Goal: Find contact information: Find contact information

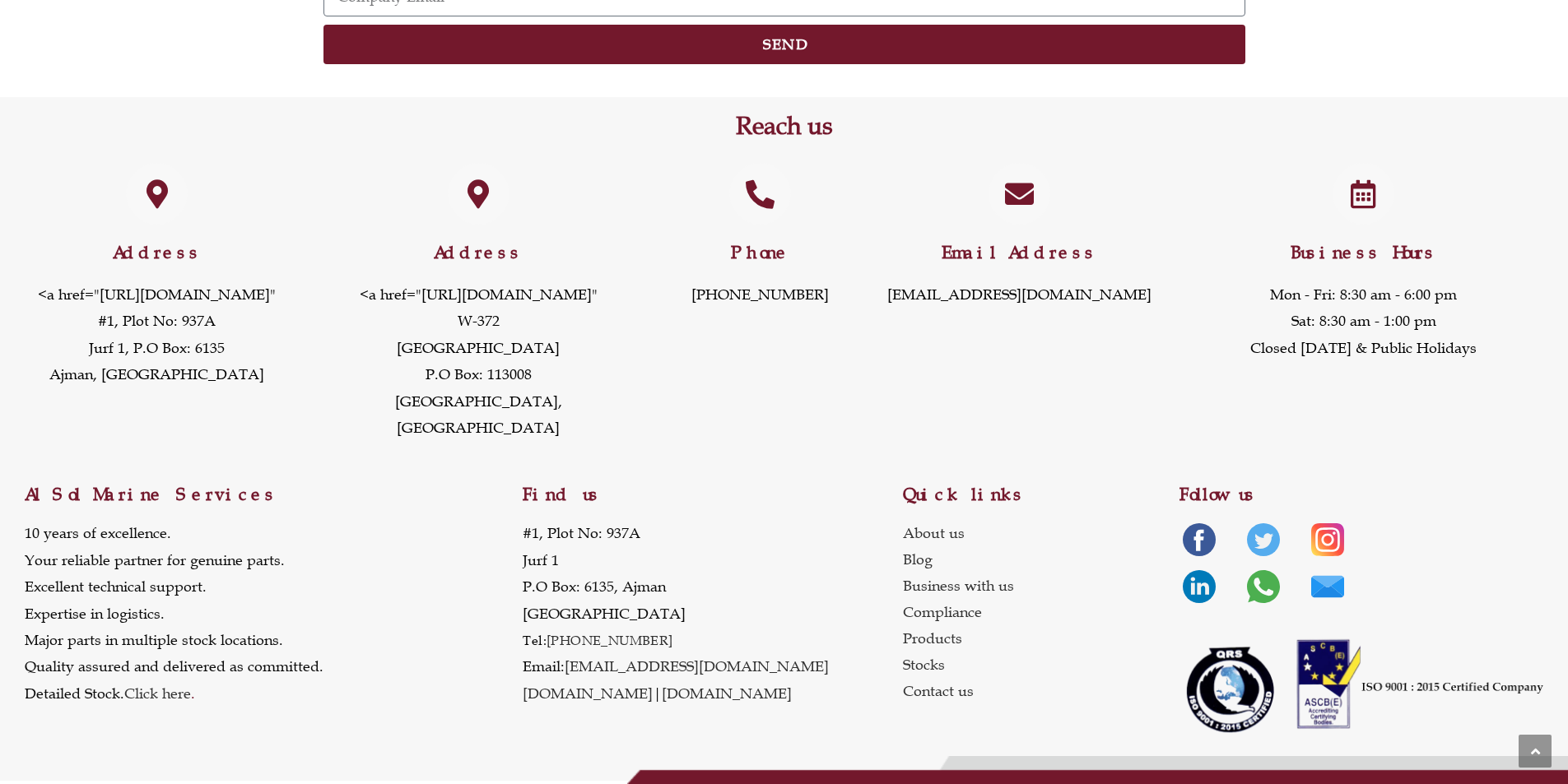
scroll to position [2332, 0]
click at [1000, 594] on link "Business with us" at bounding box center [1042, 585] width 278 height 27
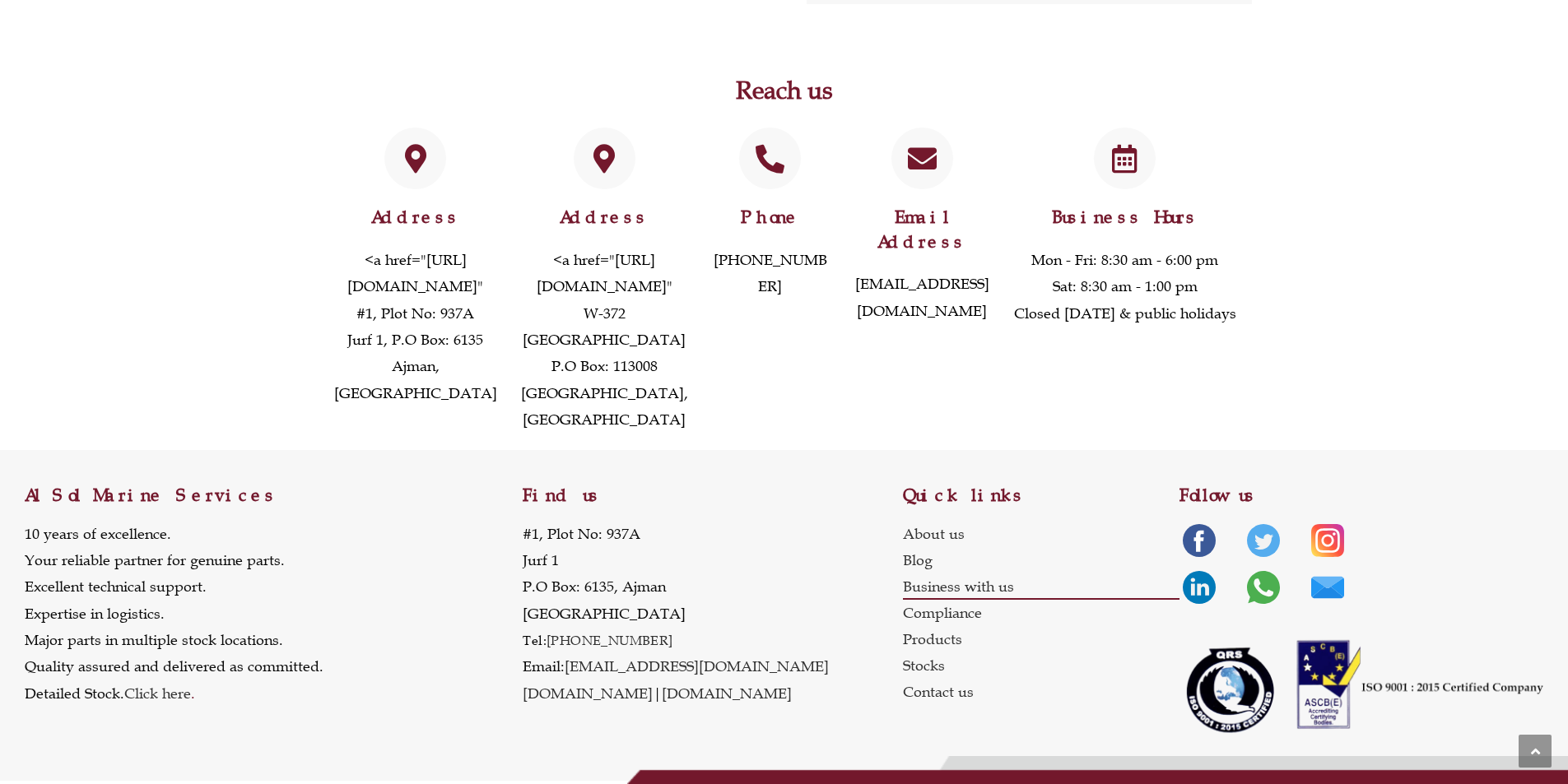
scroll to position [1068, 0]
click at [911, 647] on link "Products" at bounding box center [1042, 640] width 278 height 27
drag, startPoint x: 668, startPoint y: 646, endPoint x: 551, endPoint y: 650, distance: 117.1
click at [551, 650] on p "[STREET_ADDRESS] Tel: [PHONE_NUMBER] Email: [EMAIL_ADDRESS][DOMAIN_NAME] [DOMAI…" at bounding box center [676, 613] width 306 height 187
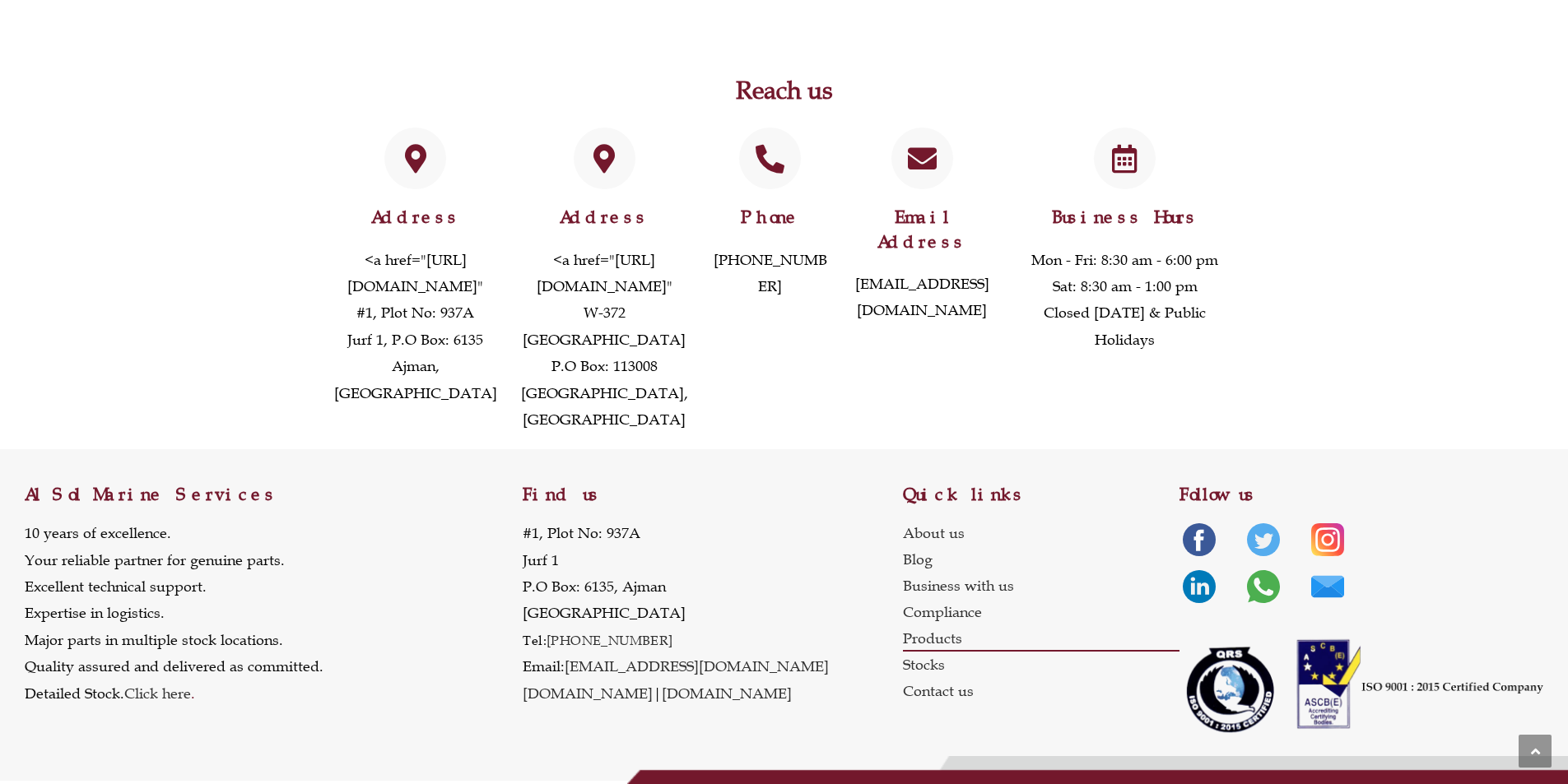
copy link "[PHONE_NUMBER]"
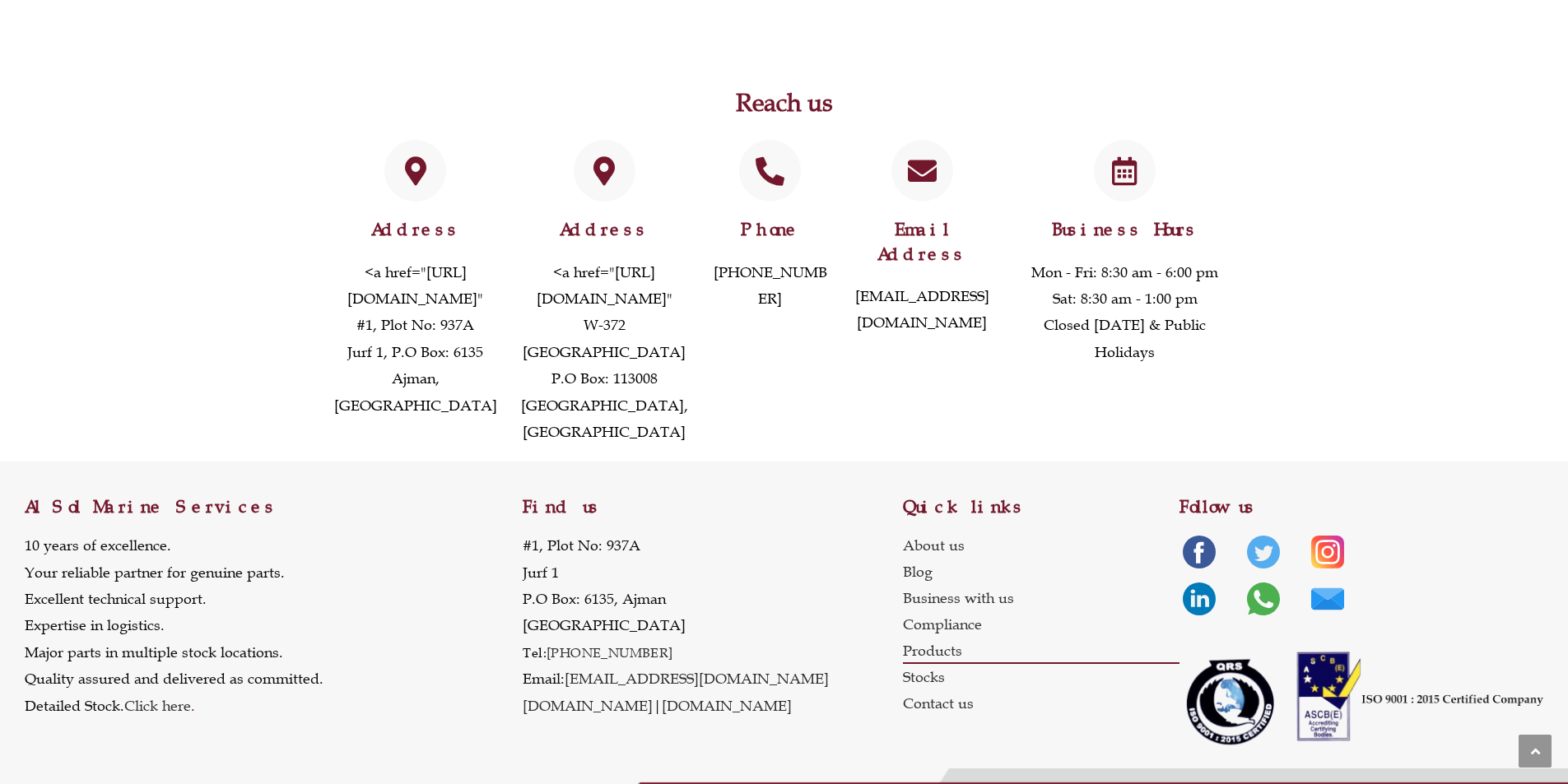
scroll to position [3394, 0]
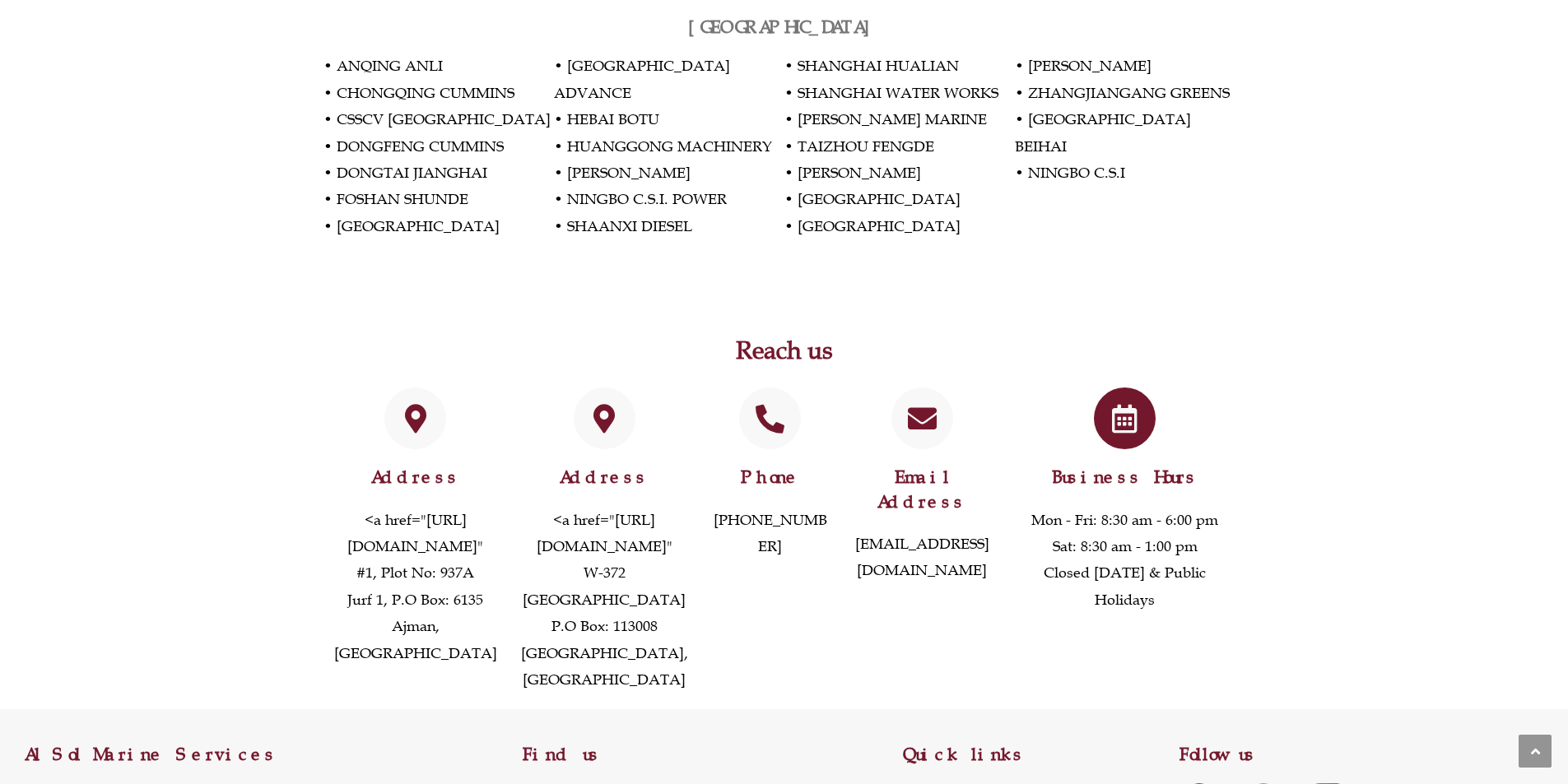
click at [1080, 507] on p "Mon - Fri: 8:30 am - 6:00 pm Sat: 8:30 am - 1:00 pm Closed [DATE] & Public Holi…" at bounding box center [1125, 560] width 223 height 107
click at [1094, 507] on p "Mon - Fri: 8:30 am - 6:00 pm Sat: 8:30 am - 1:00 pm Closed [DATE] & Public Holi…" at bounding box center [1125, 560] width 223 height 107
drag, startPoint x: 1037, startPoint y: 428, endPoint x: 1112, endPoint y: 435, distance: 75.3
click at [1112, 507] on p "Mon - Fri: 8:30 am - 6:00 pm Sat: 8:30 am - 1:00 pm Closed [DATE] & Public Holi…" at bounding box center [1125, 560] width 223 height 107
drag, startPoint x: 1125, startPoint y: 437, endPoint x: 1182, endPoint y: 436, distance: 57.0
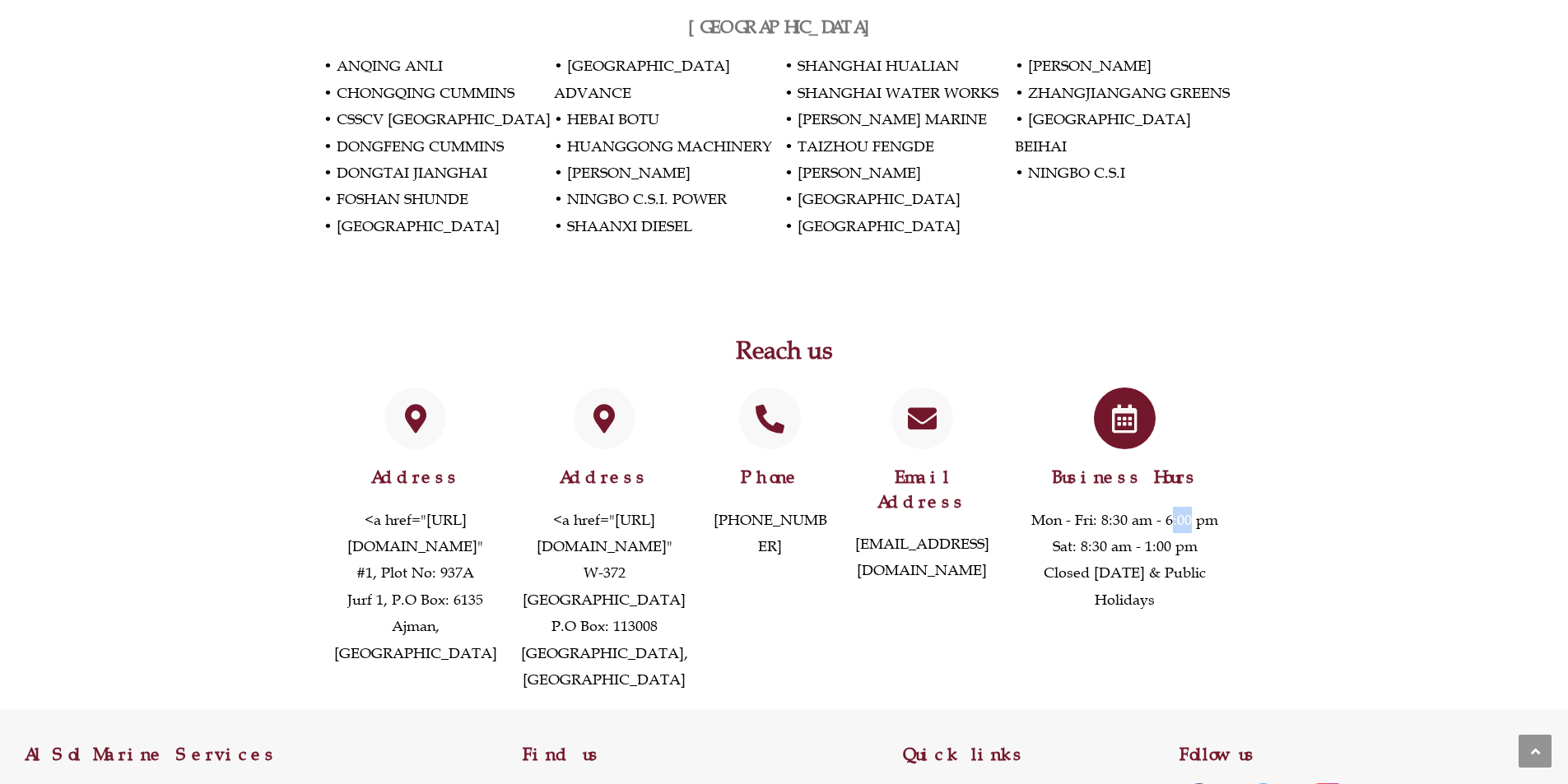
click at [1162, 507] on p "Mon - Fri: 8:30 am - 6:00 pm Sat: 8:30 am - 1:00 pm Closed [DATE] & Public Holi…" at bounding box center [1125, 560] width 223 height 107
click at [1192, 507] on p "Mon - Fri: 8:30 am - 6:00 pm Sat: 8:30 am - 1:00 pm Closed [DATE] & Public Holi…" at bounding box center [1125, 560] width 223 height 107
click at [1122, 507] on p "Mon - Fri: 8:30 am - 6:00 pm Sat: 8:30 am - 1:00 pm Closed [DATE] & Public Holi…" at bounding box center [1125, 560] width 223 height 107
drag, startPoint x: 1076, startPoint y: 461, endPoint x: 1179, endPoint y: 468, distance: 103.2
click at [1179, 507] on p "Mon - Fri: 8:30 am - 6:00 pm Sat: 8:30 am - 1:00 pm Closed [DATE] & Public Holi…" at bounding box center [1125, 560] width 223 height 107
